Goal: Task Accomplishment & Management: Manage account settings

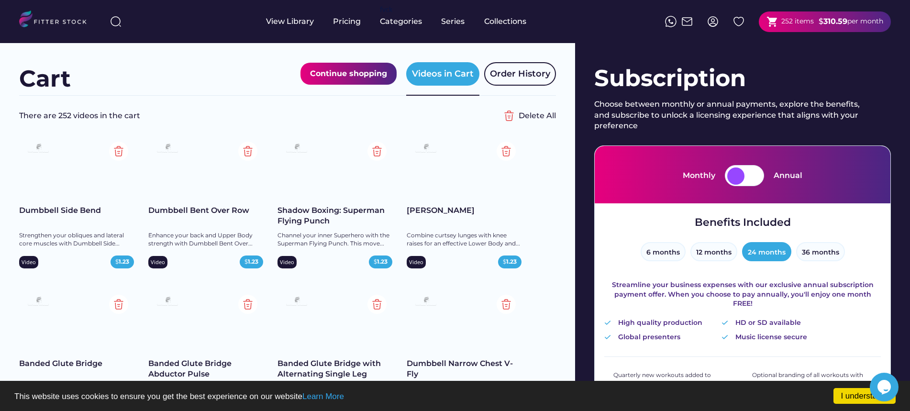
click at [712, 25] on img at bounding box center [712, 21] width 11 height 11
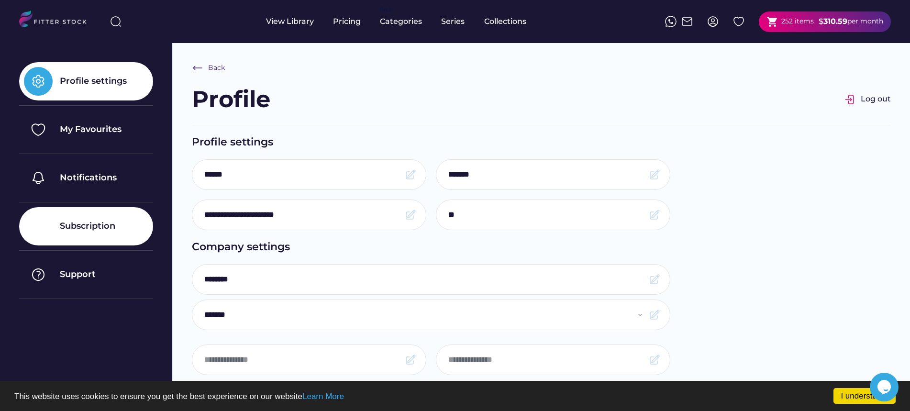
click at [92, 223] on div "Subscription" at bounding box center [88, 226] width 56 height 12
